Goal: Transaction & Acquisition: Purchase product/service

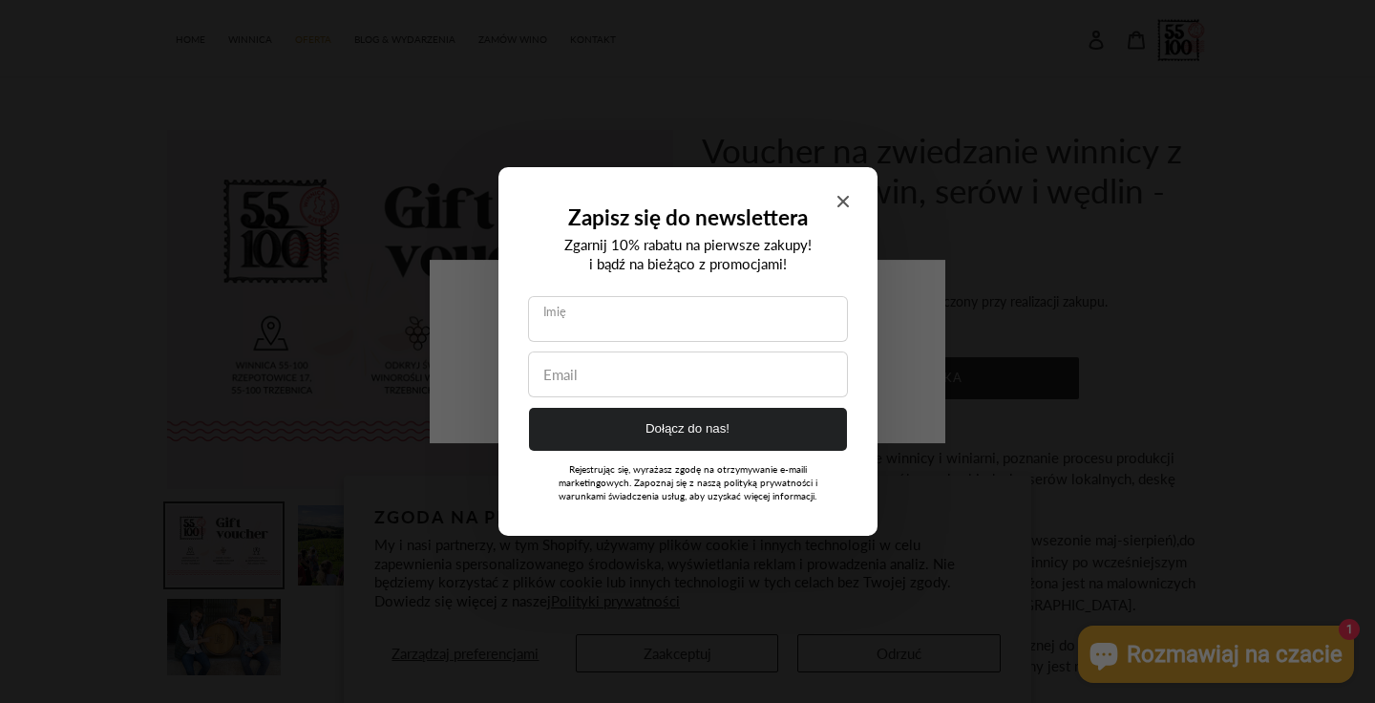
click at [845, 205] on icon "Close modal" at bounding box center [842, 201] width 11 height 11
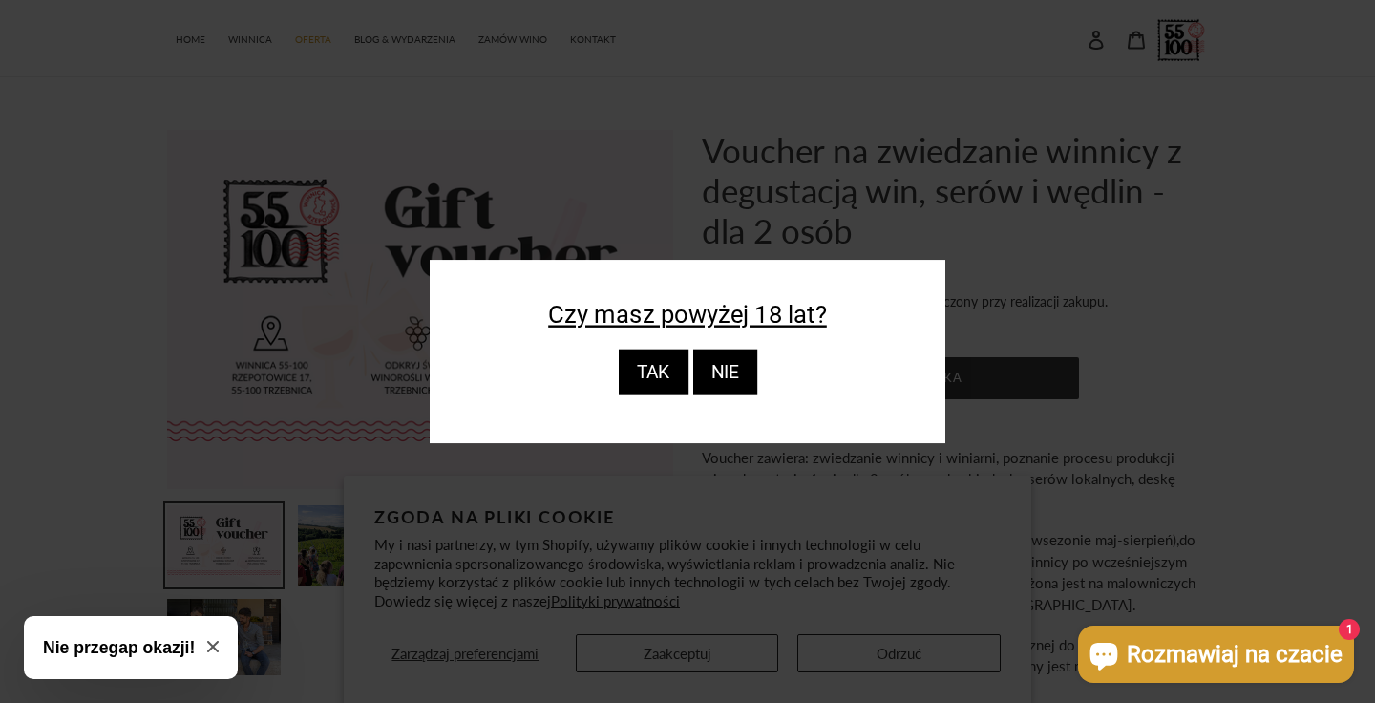
click at [667, 372] on div "TAK" at bounding box center [653, 373] width 70 height 46
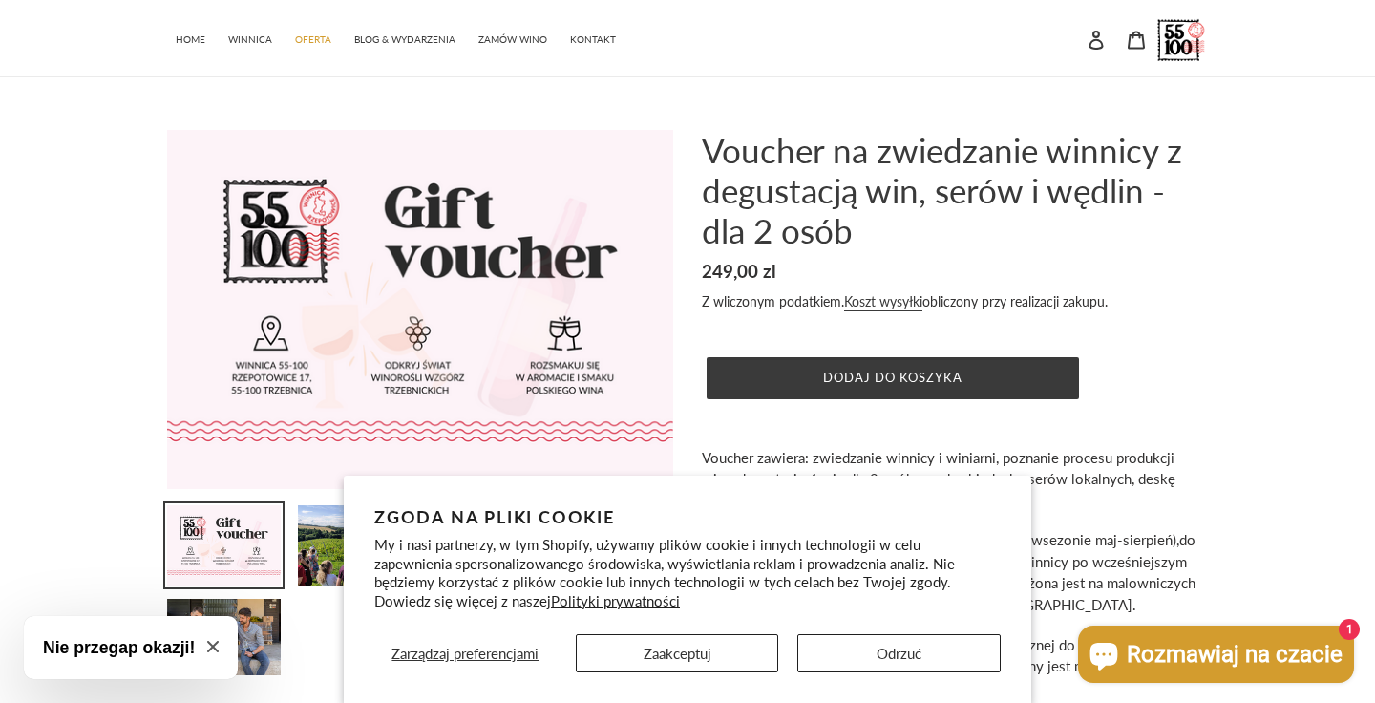
click at [725, 648] on button "Zaakceptuj" at bounding box center [677, 653] width 203 height 38
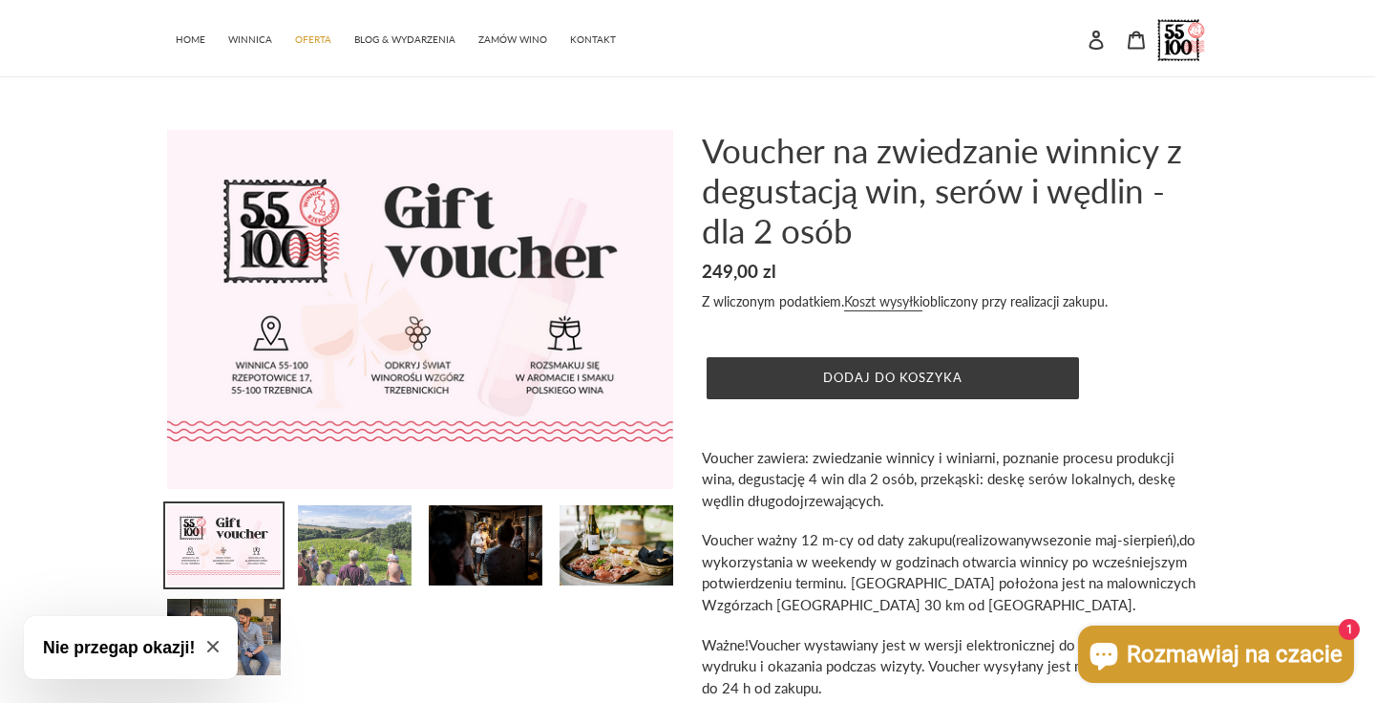
click at [363, 542] on img at bounding box center [354, 545] width 117 height 84
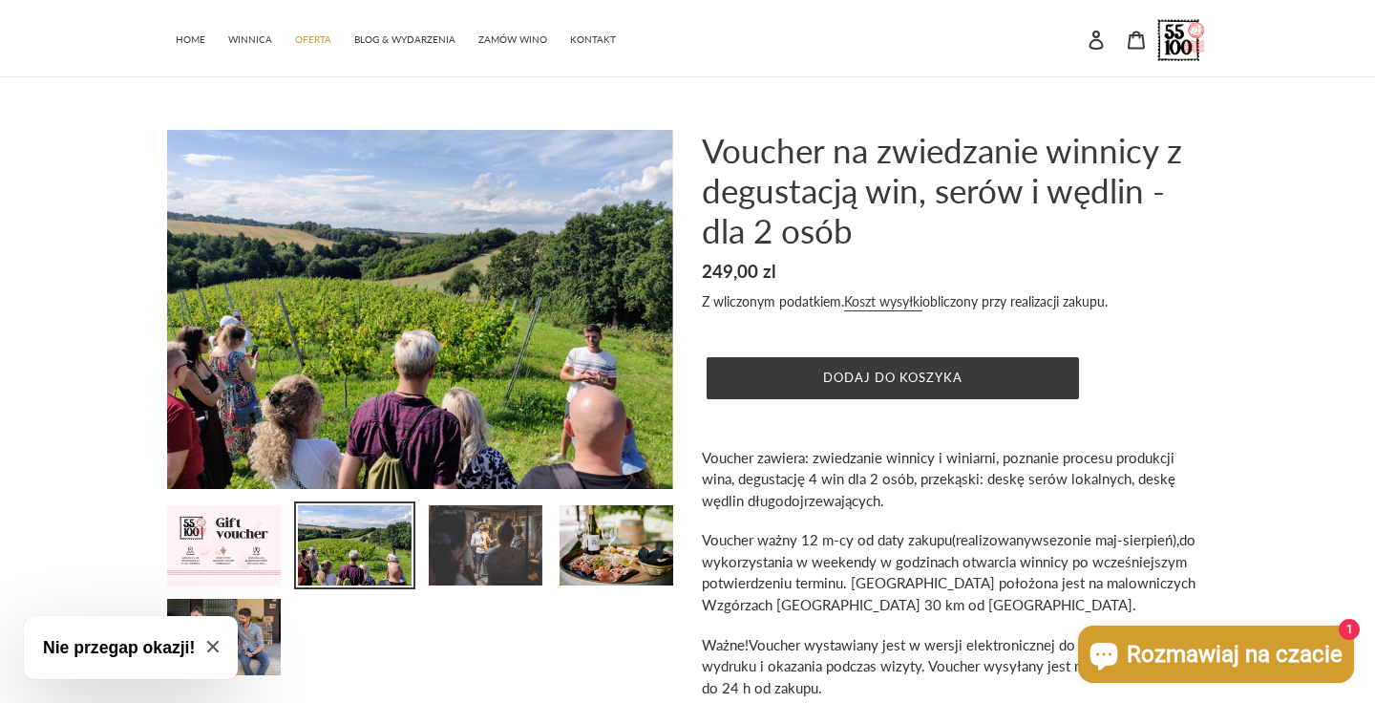
click at [450, 551] on img at bounding box center [485, 545] width 117 height 84
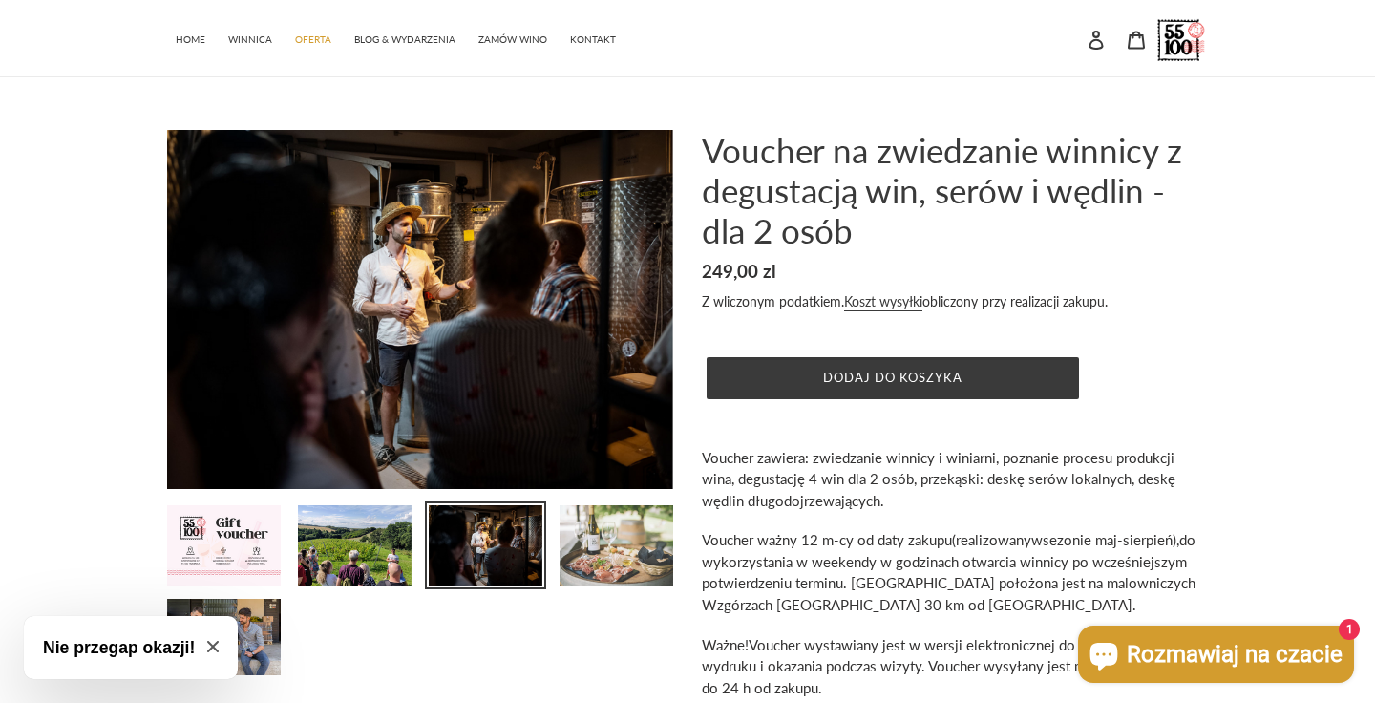
click at [590, 547] on img at bounding box center [616, 545] width 117 height 84
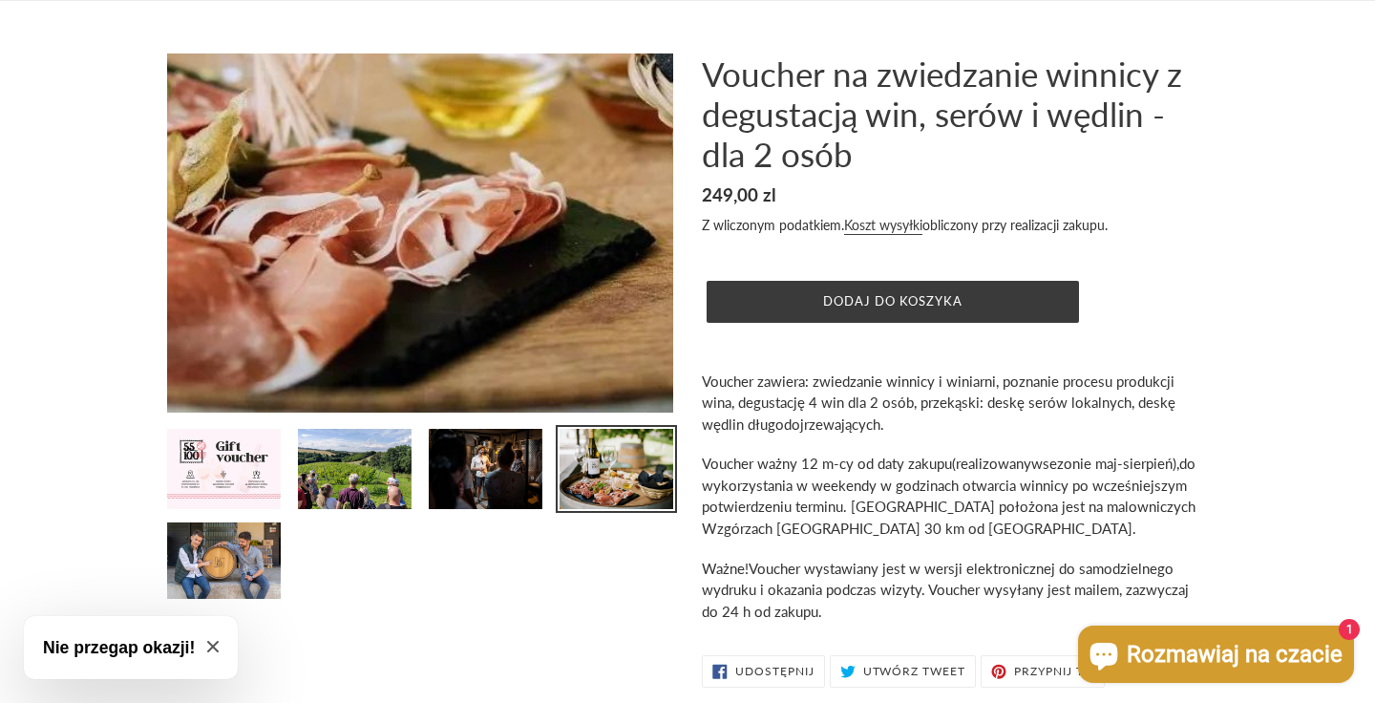
scroll to position [111, 0]
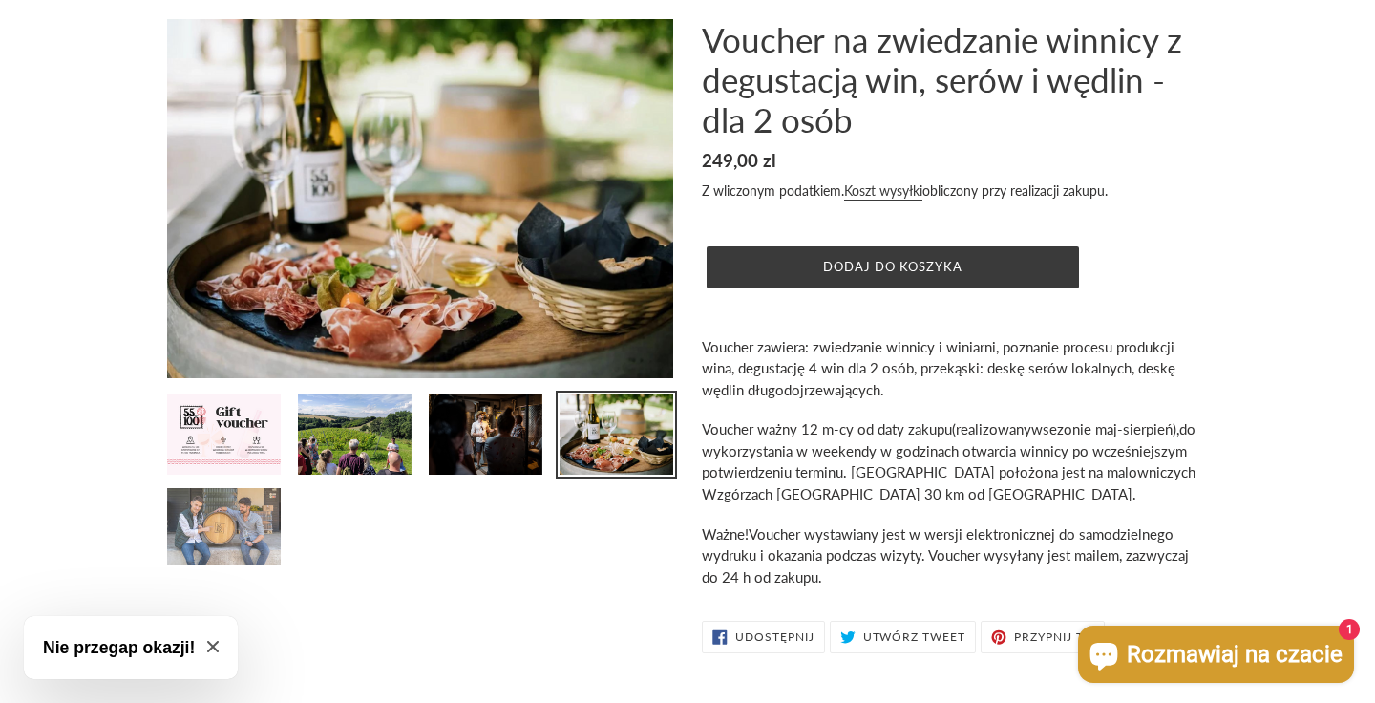
click at [245, 533] on img at bounding box center [223, 526] width 117 height 80
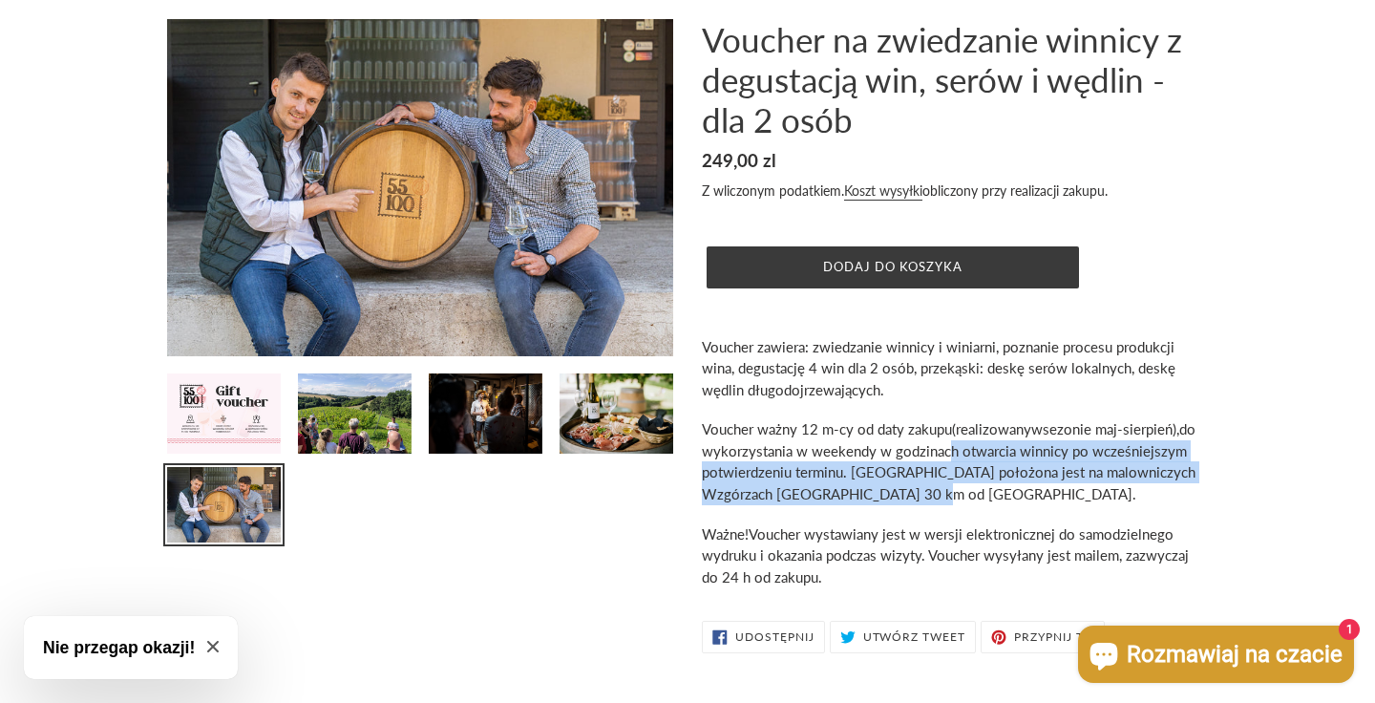
drag, startPoint x: 944, startPoint y: 452, endPoint x: 999, endPoint y: 483, distance: 62.9
click at [997, 482] on p "Voucher ważny 12 m-cy od daty zakupu (realizowany w sezonie maj-sierpień), do w…" at bounding box center [955, 461] width 506 height 86
click at [999, 483] on p "Voucher ważny 12 m-cy od daty zakupu (realizowany w sezonie maj-sierpień), do w…" at bounding box center [955, 461] width 506 height 86
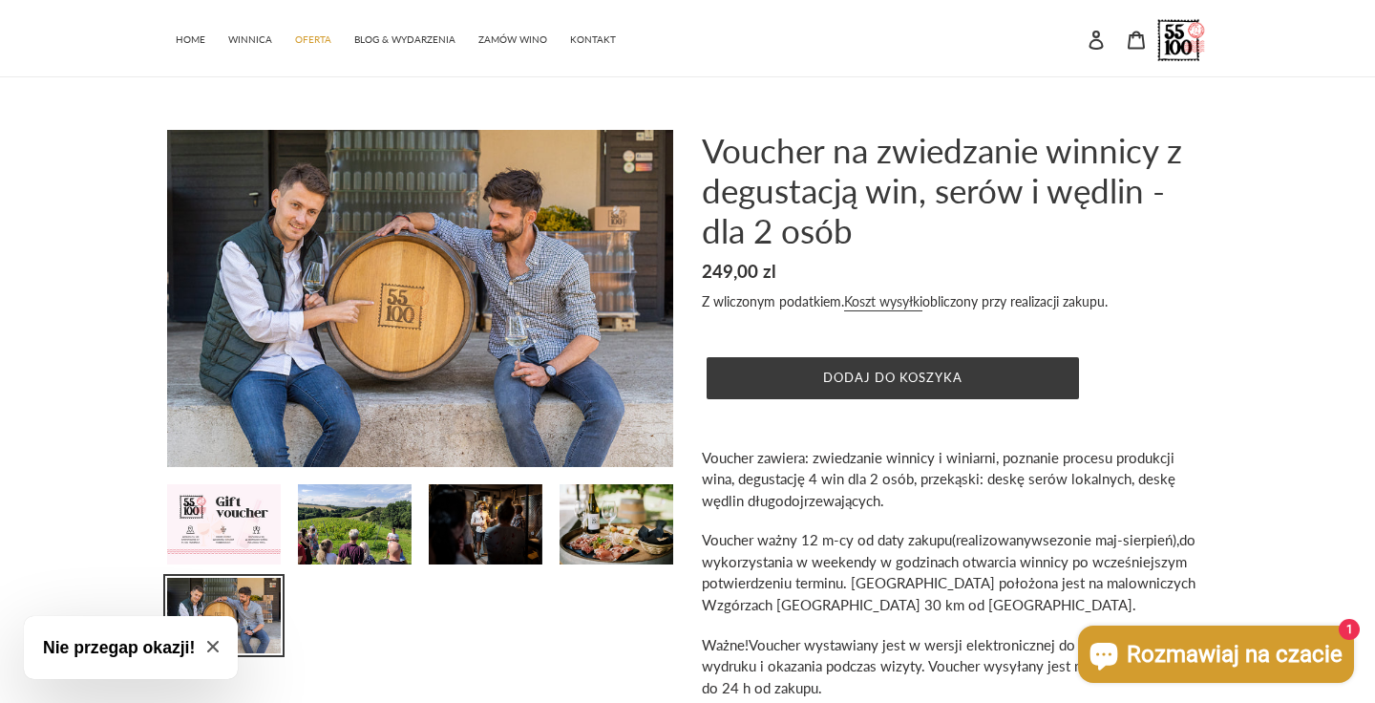
scroll to position [0, 0]
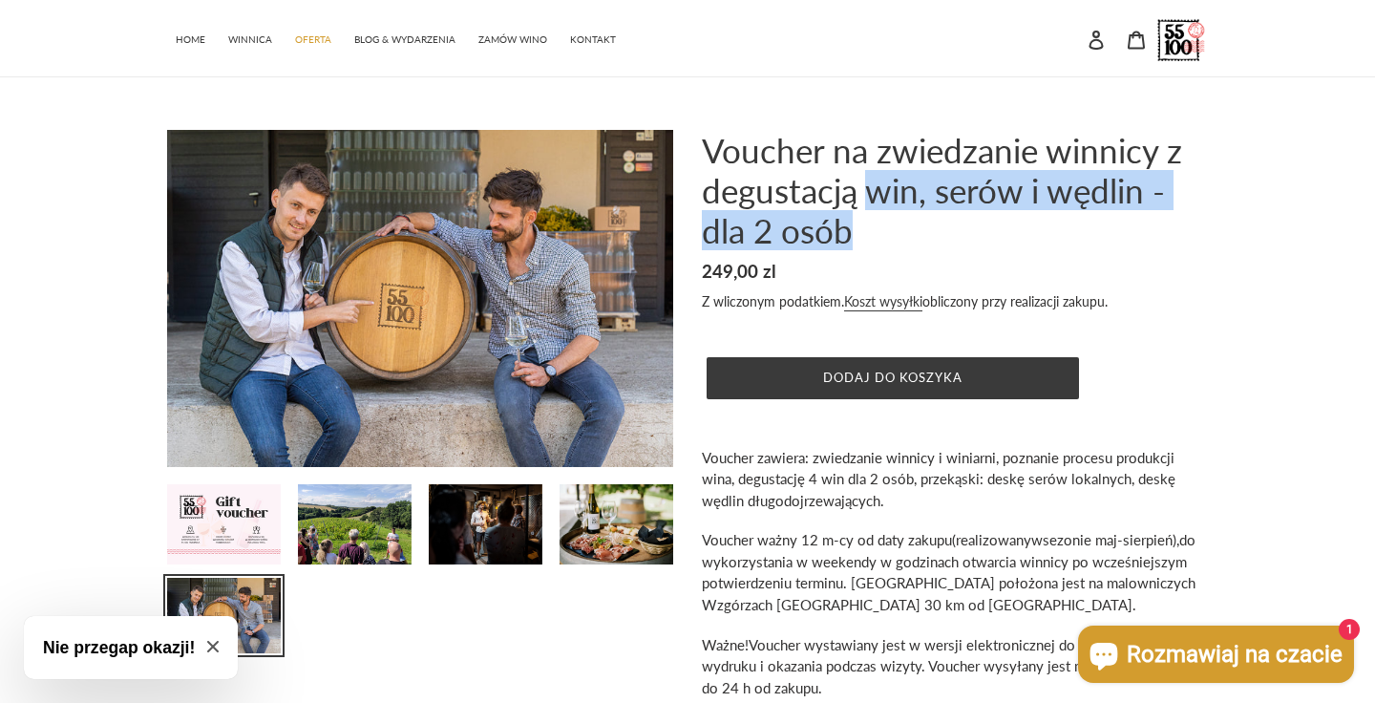
drag, startPoint x: 874, startPoint y: 188, endPoint x: 920, endPoint y: 239, distance: 68.3
click at [919, 237] on h1 "Voucher na zwiedzanie winnicy z degustacją win, serów i wędlin - dla 2 osób" at bounding box center [955, 190] width 506 height 120
click at [920, 239] on h1 "Voucher na zwiedzanie winnicy z degustacją win, serów i wędlin - dla 2 osób" at bounding box center [955, 190] width 506 height 120
